Goal: Task Accomplishment & Management: Manage account settings

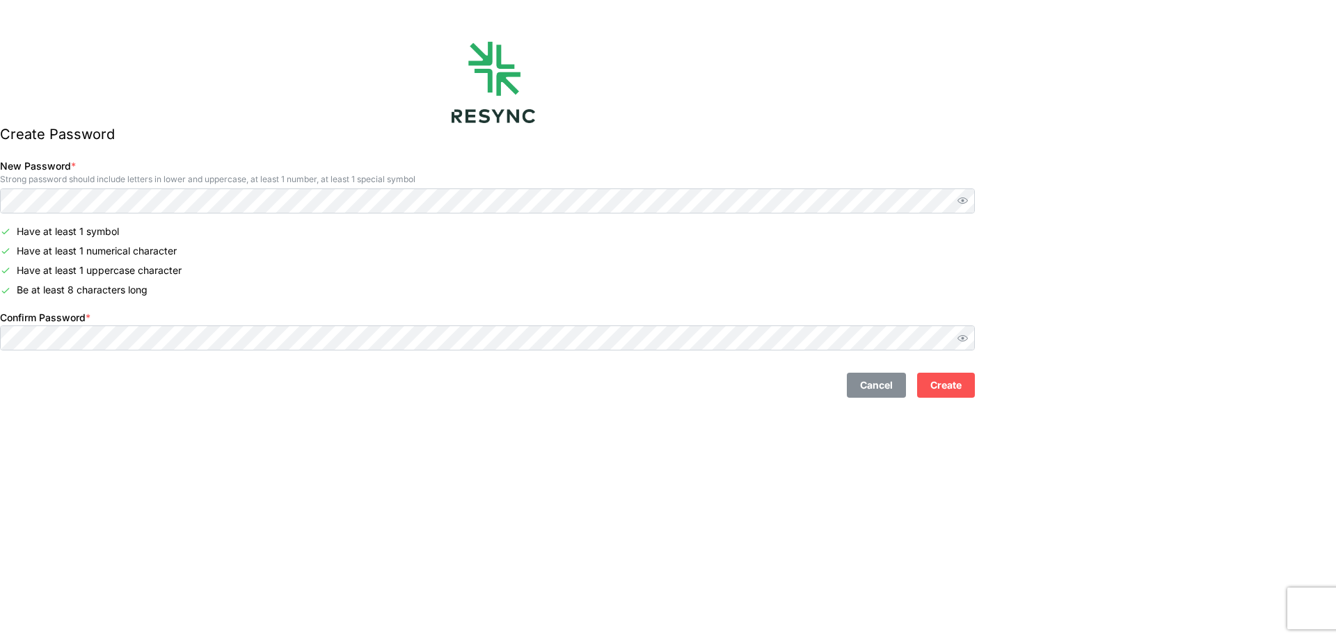
click at [962, 395] on span "Create" at bounding box center [945, 386] width 31 height 24
click at [962, 378] on span "Create" at bounding box center [945, 386] width 31 height 24
click at [962, 384] on span "Create" at bounding box center [945, 386] width 31 height 24
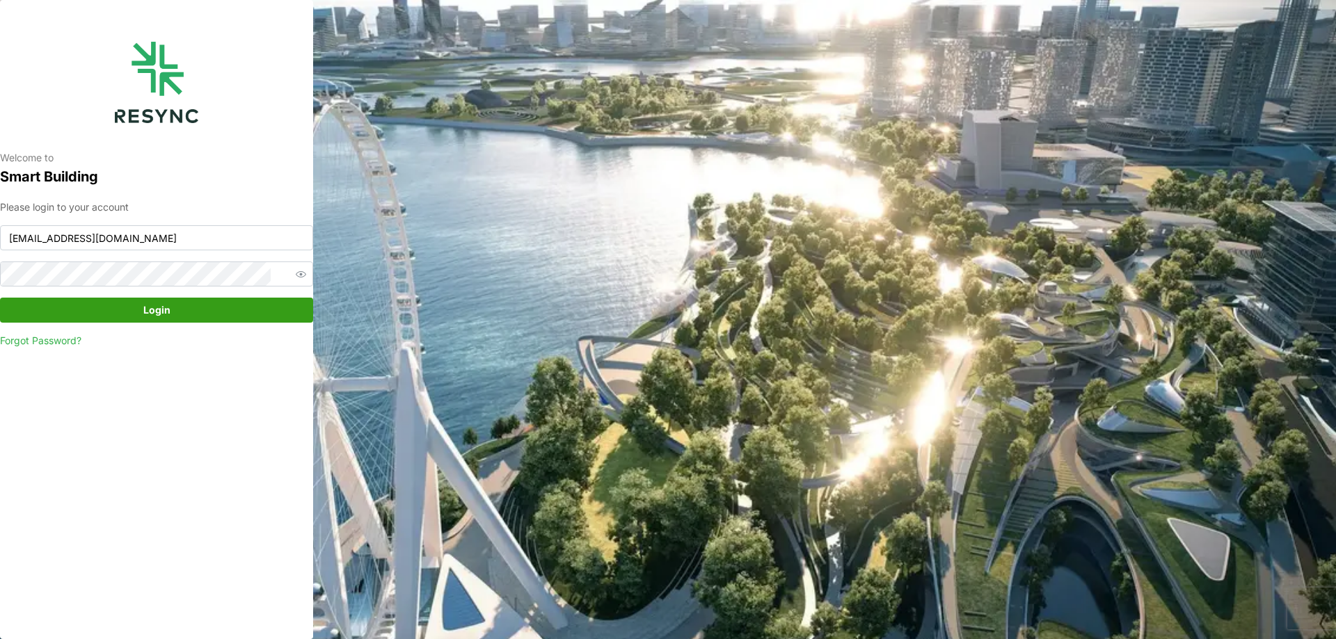
click at [77, 312] on span "Login" at bounding box center [156, 310] width 287 height 24
click at [86, 333] on div "Please login to your account [PERSON_NAME][EMAIL_ADDRESS][DOMAIN_NAME] Login Fo…" at bounding box center [156, 274] width 313 height 149
click at [83, 341] on link "Forgot Password?" at bounding box center [156, 341] width 313 height 14
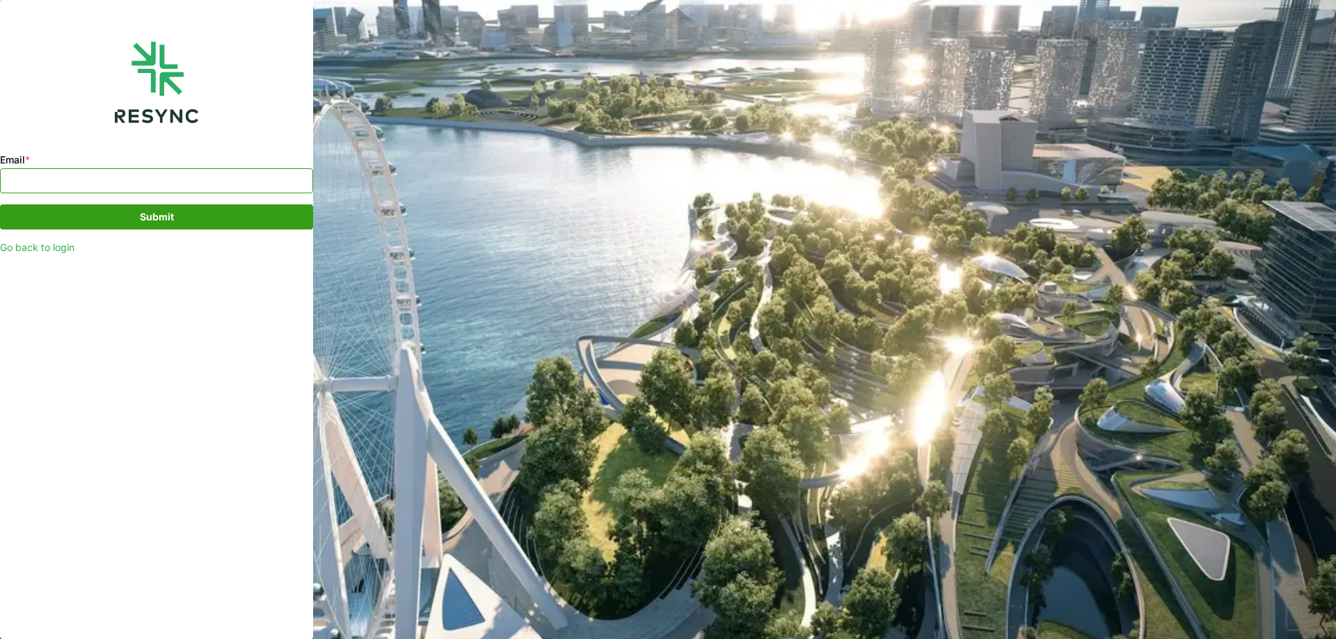
click at [182, 177] on input "Email *" at bounding box center [156, 180] width 313 height 25
click at [197, 180] on input "Email *" at bounding box center [156, 180] width 313 height 25
type input "[EMAIL_ADDRESS][DOMAIN_NAME]"
click at [170, 218] on span "Submit" at bounding box center [157, 217] width 34 height 24
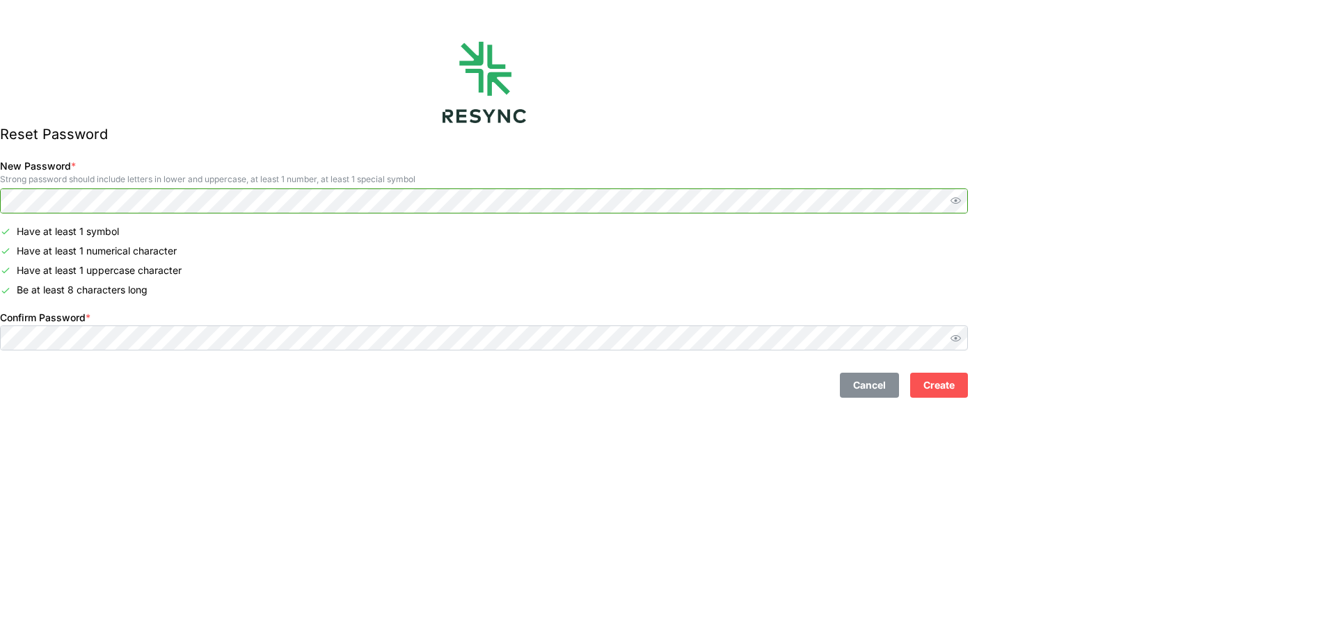
click at [19, 191] on div "New Password * Strong password should include letters in lower and uppercase, a…" at bounding box center [483, 185] width 979 height 67
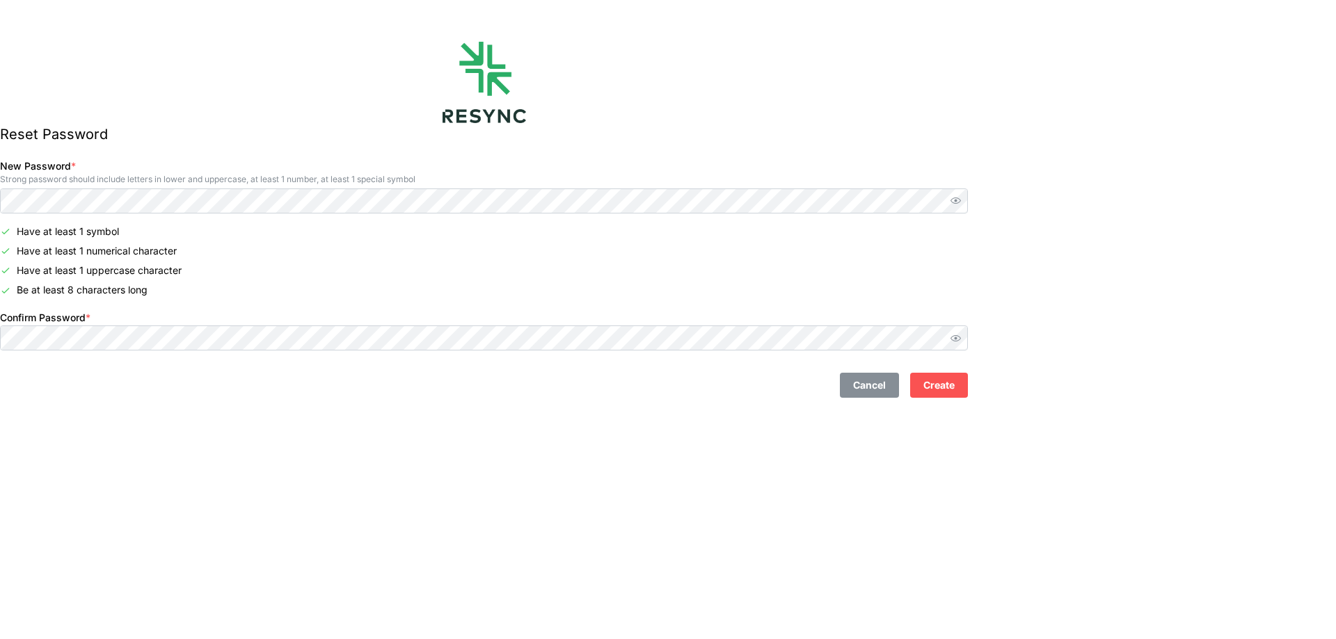
click at [968, 383] on button "Create" at bounding box center [939, 385] width 58 height 25
click at [955, 376] on span "Create" at bounding box center [938, 386] width 31 height 24
click at [955, 389] on span "Create" at bounding box center [938, 386] width 31 height 24
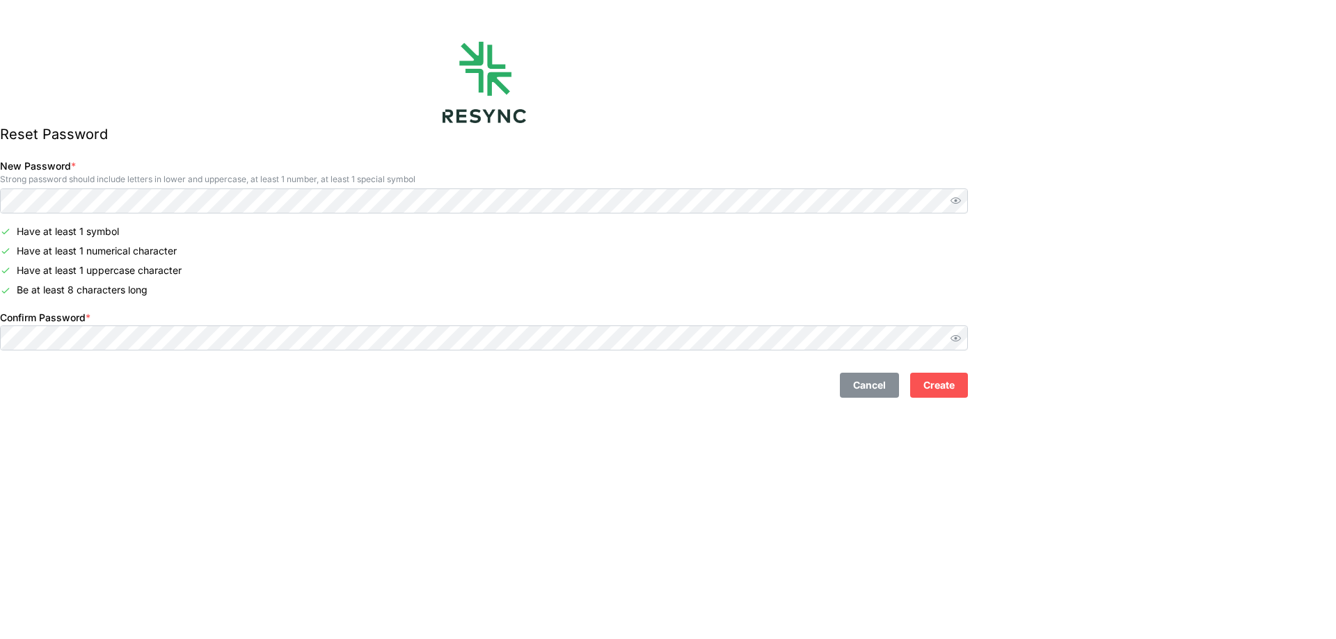
click at [955, 389] on span "Create" at bounding box center [938, 386] width 31 height 24
click at [961, 335] on icon "button" at bounding box center [955, 338] width 10 height 10
click at [961, 200] on icon "button" at bounding box center [955, 201] width 10 height 10
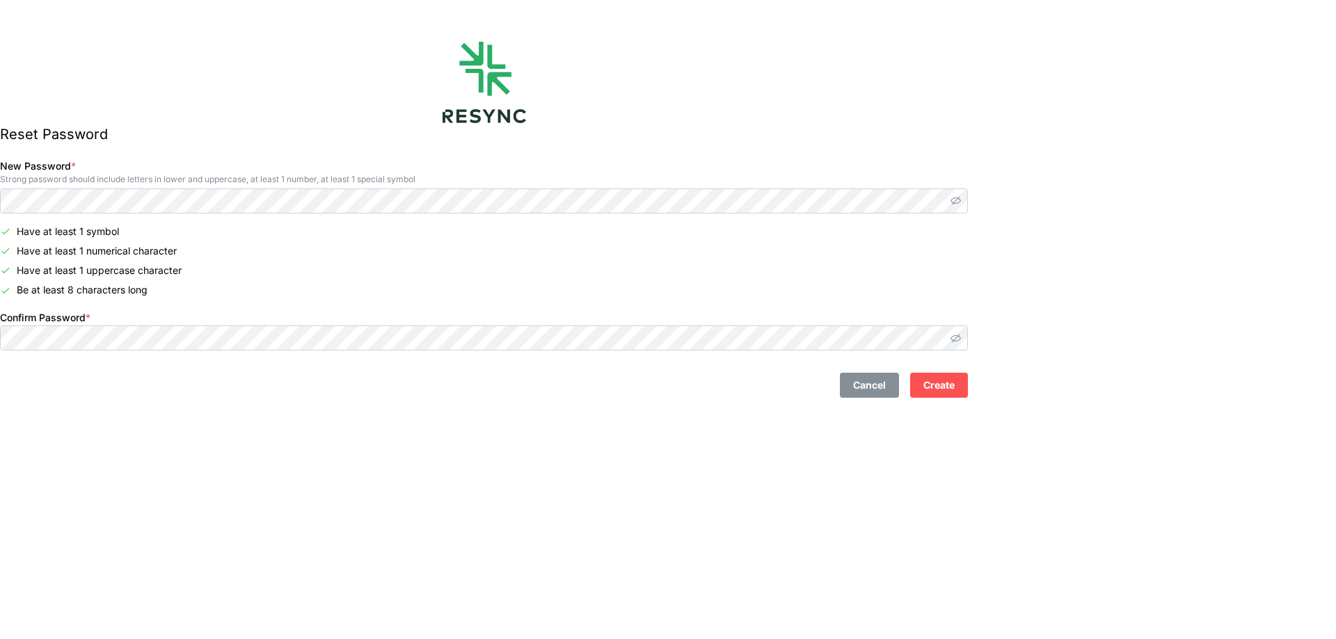
click at [955, 386] on span "Create" at bounding box center [938, 386] width 31 height 24
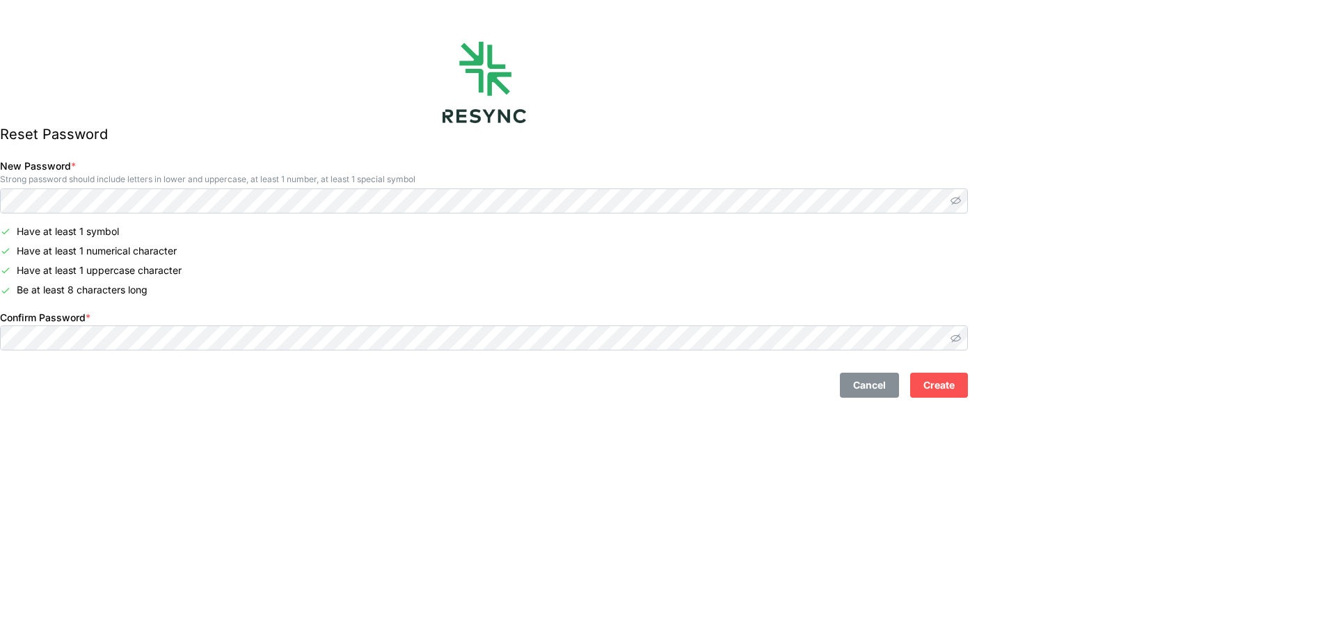
click at [955, 386] on span "Create" at bounding box center [938, 386] width 31 height 24
